Goal: Task Accomplishment & Management: Manage account settings

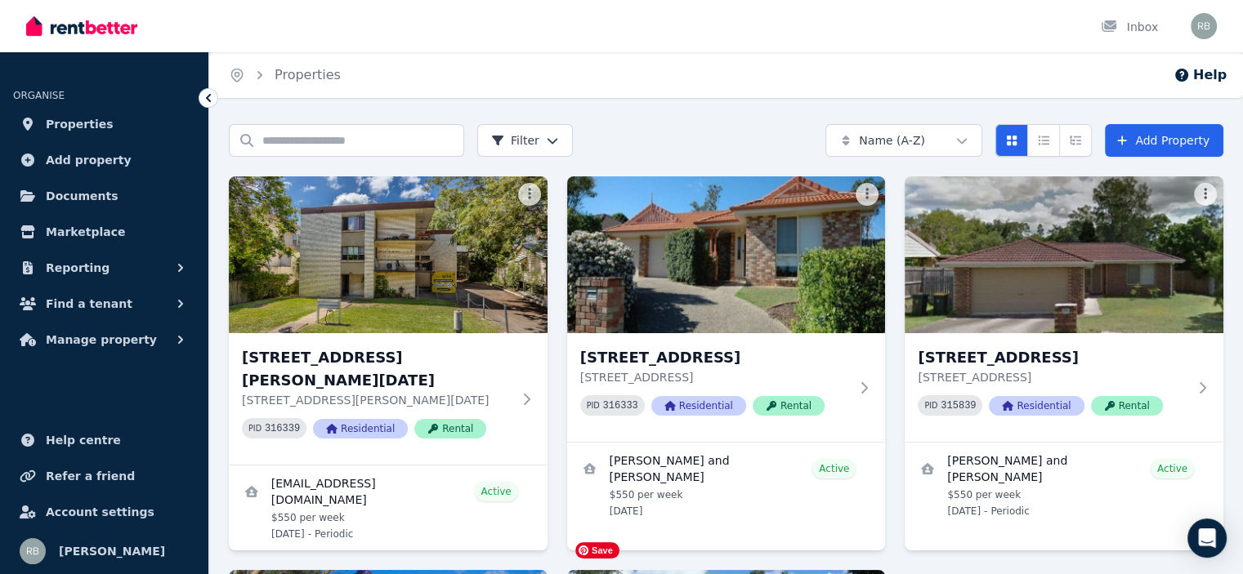
scroll to position [245, 0]
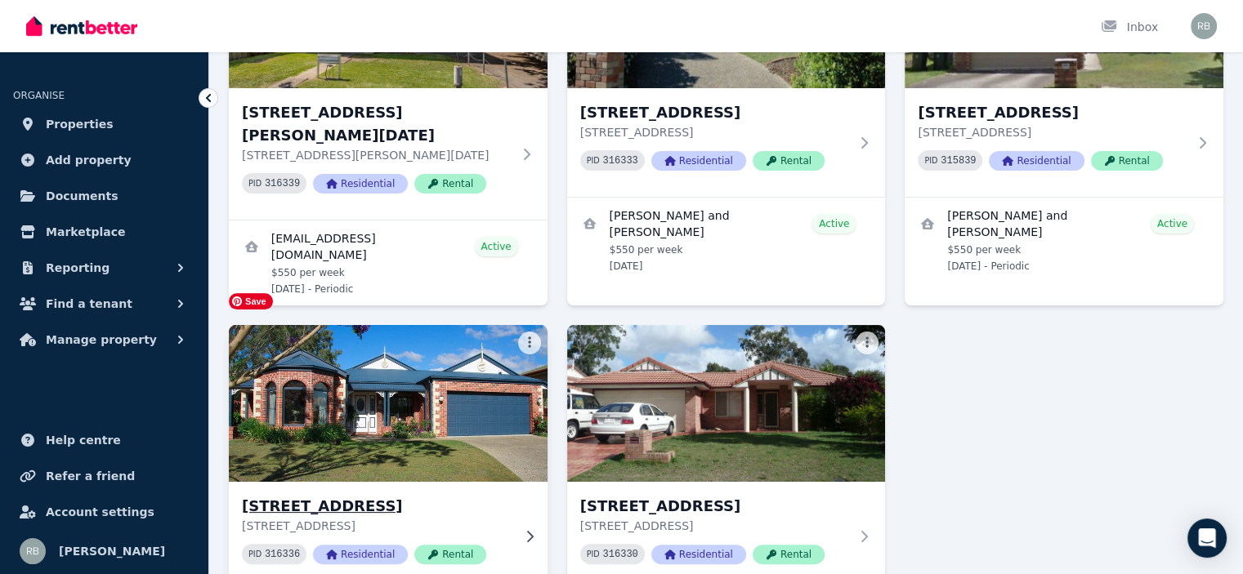
click at [368, 398] on img at bounding box center [388, 403] width 334 height 165
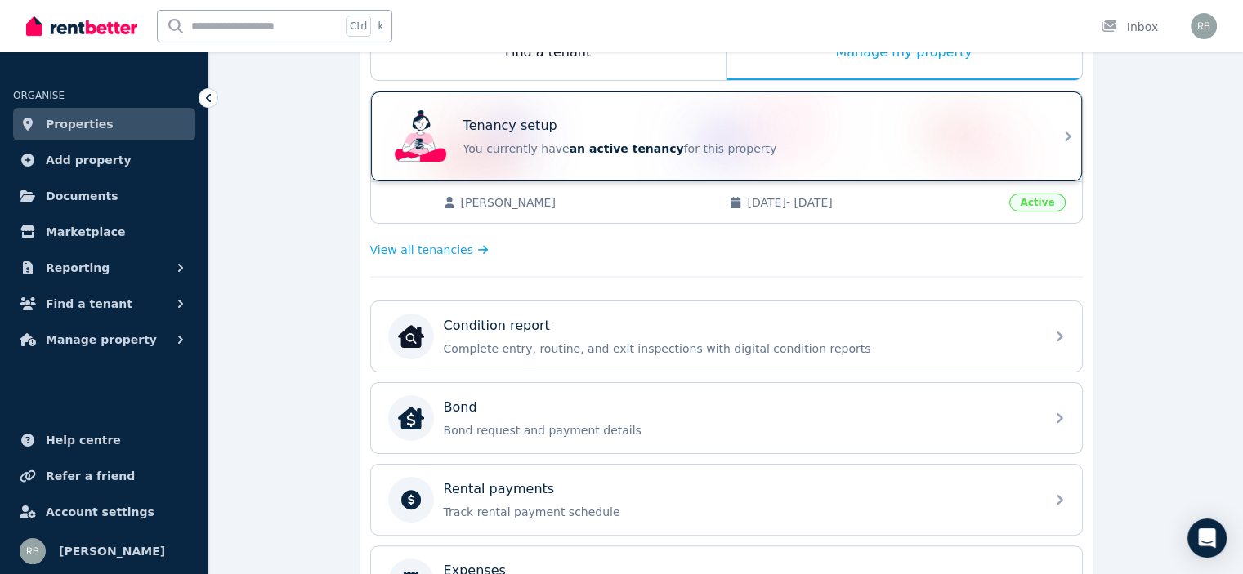
scroll to position [327, 0]
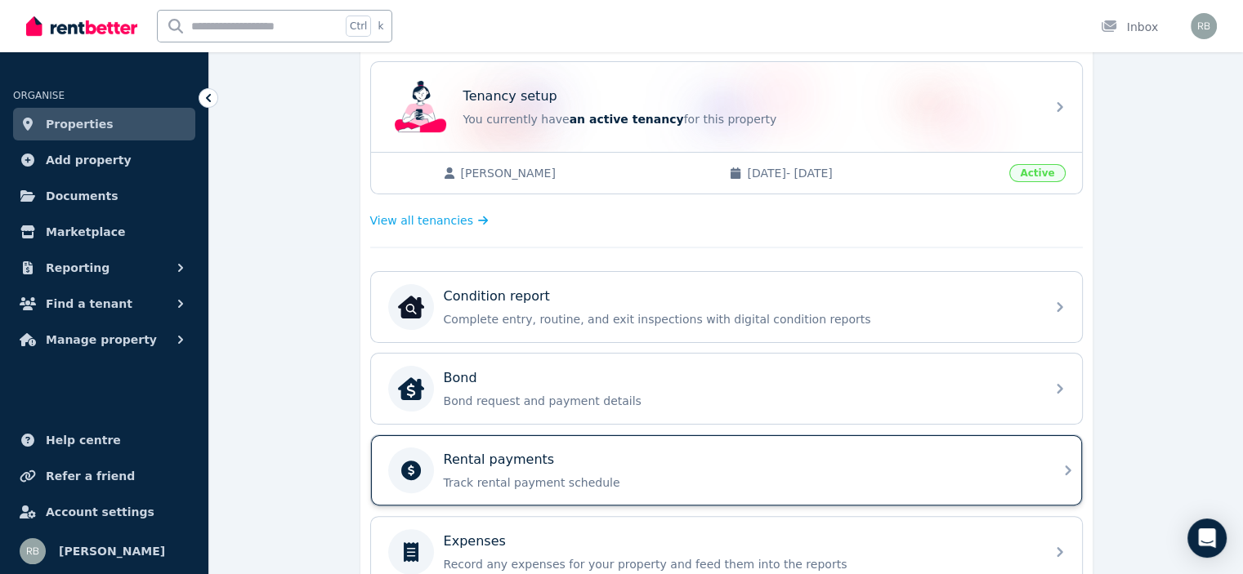
click at [480, 467] on div "Rental payments Track rental payment schedule" at bounding box center [740, 470] width 592 height 41
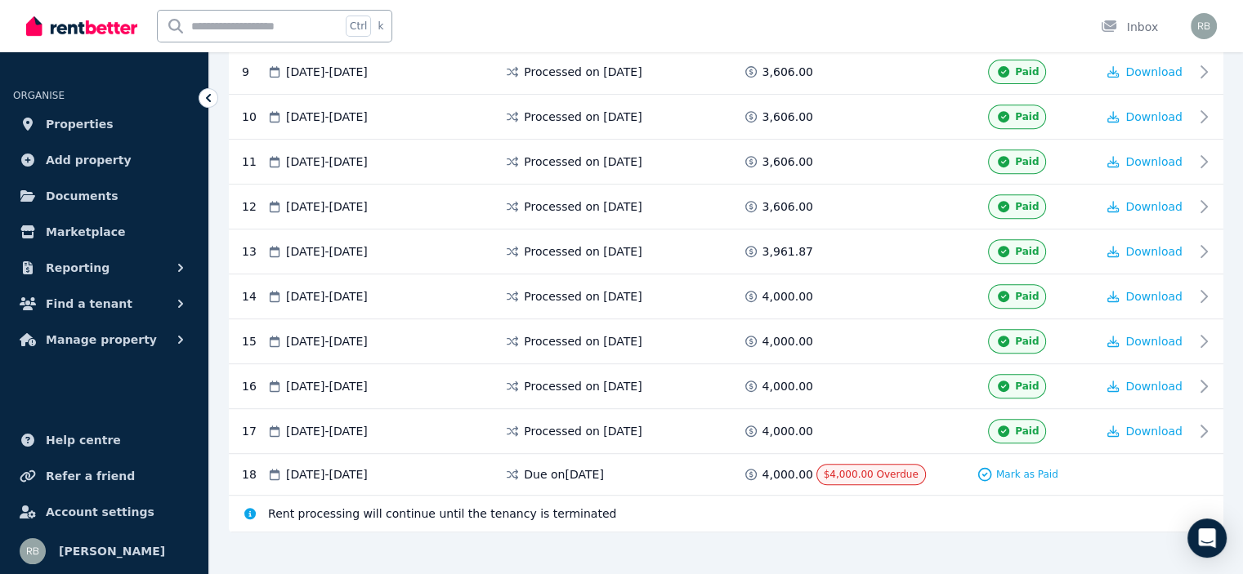
scroll to position [686, 0]
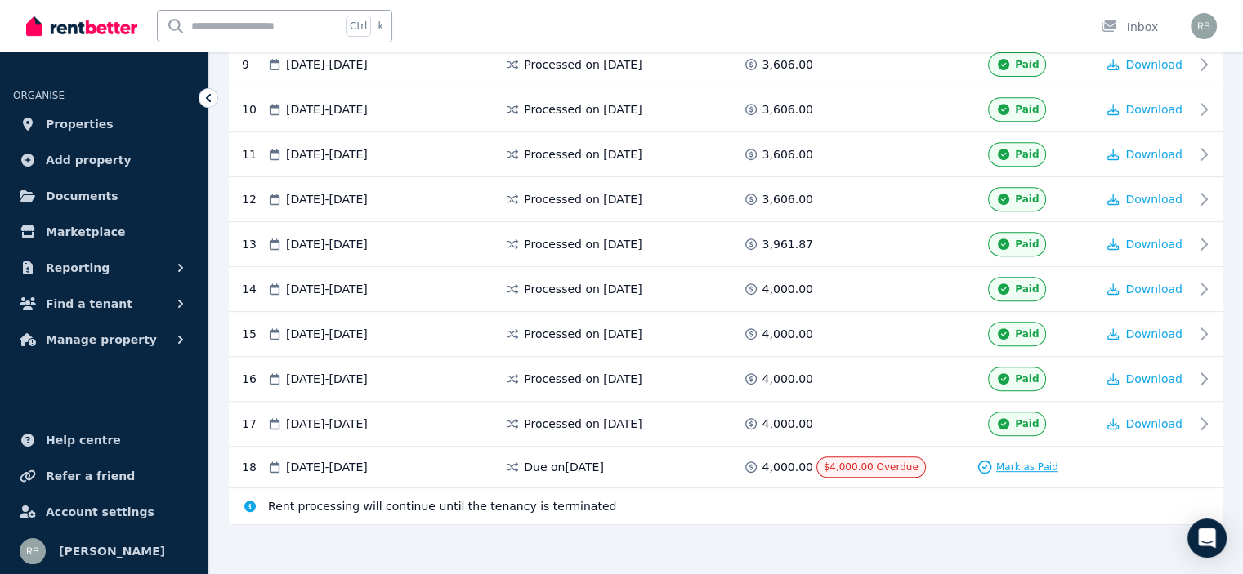
click at [998, 459] on div "Mark as Paid" at bounding box center [1017, 467] width 82 height 16
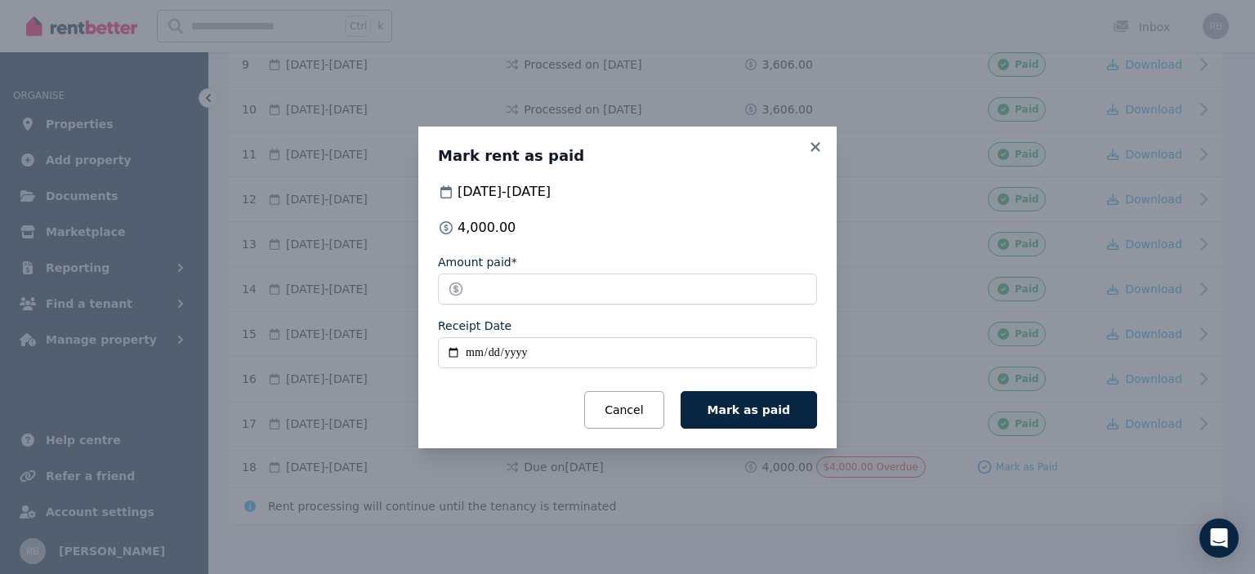
click at [453, 355] on input "Receipt Date" at bounding box center [627, 352] width 379 height 31
type input "**********"
click at [759, 404] on span "Mark as paid" at bounding box center [749, 410] width 83 height 13
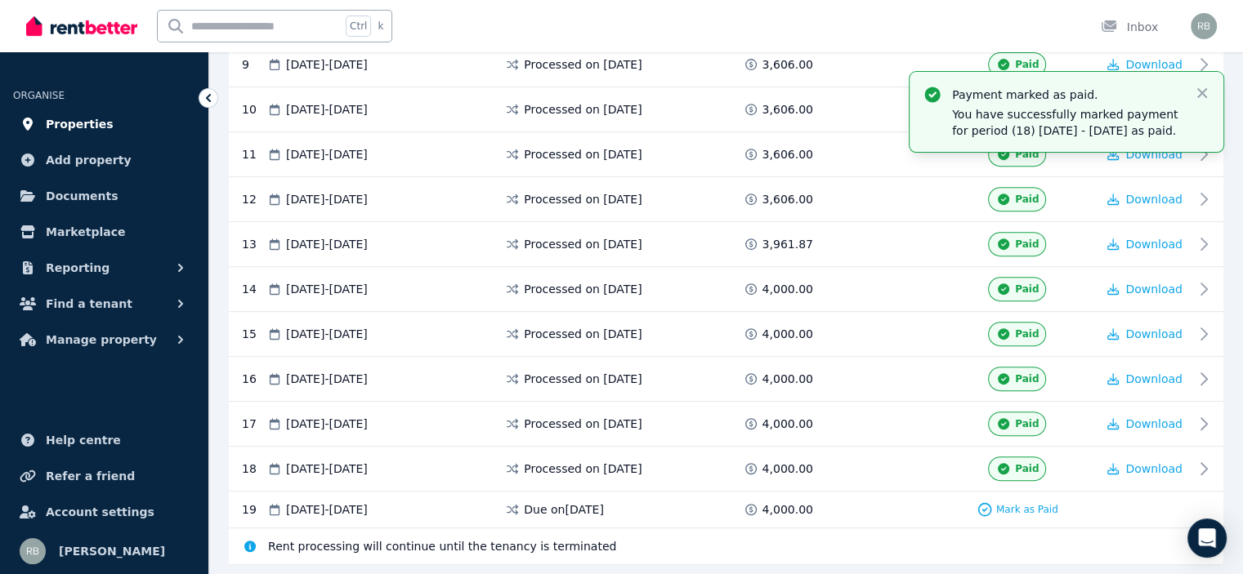
click at [74, 127] on span "Properties" at bounding box center [80, 124] width 68 height 20
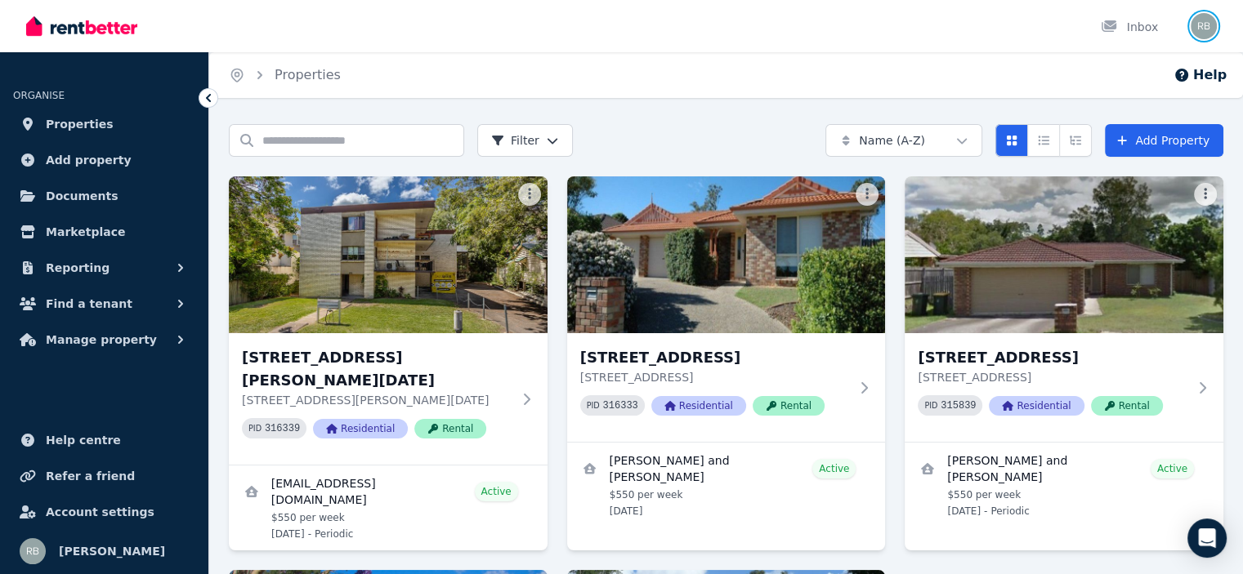
click at [1206, 27] on img "button" at bounding box center [1203, 26] width 26 height 26
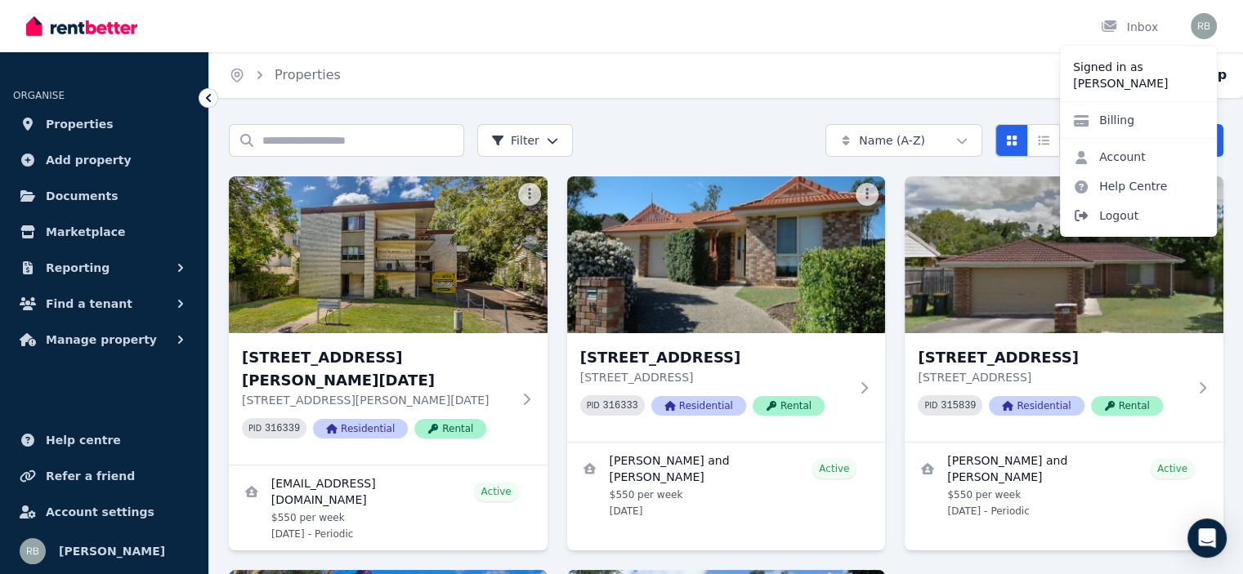
click at [1136, 215] on span "Logout" at bounding box center [1138, 215] width 157 height 29
